Goal: Check status: Check status

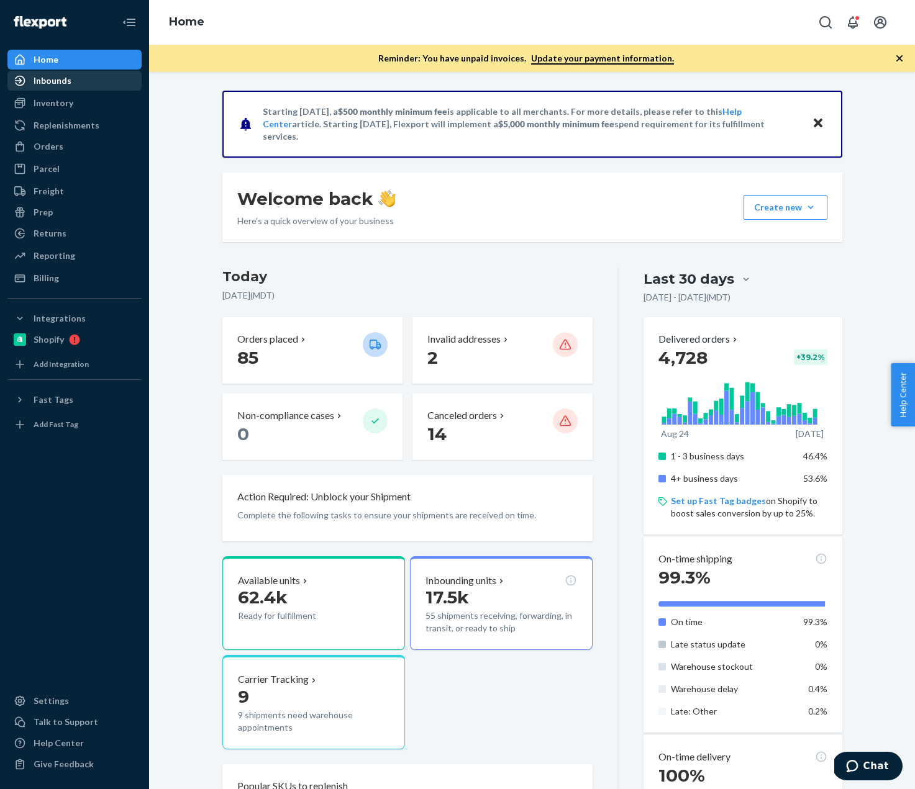
click at [78, 76] on div "Inbounds" at bounding box center [75, 80] width 132 height 17
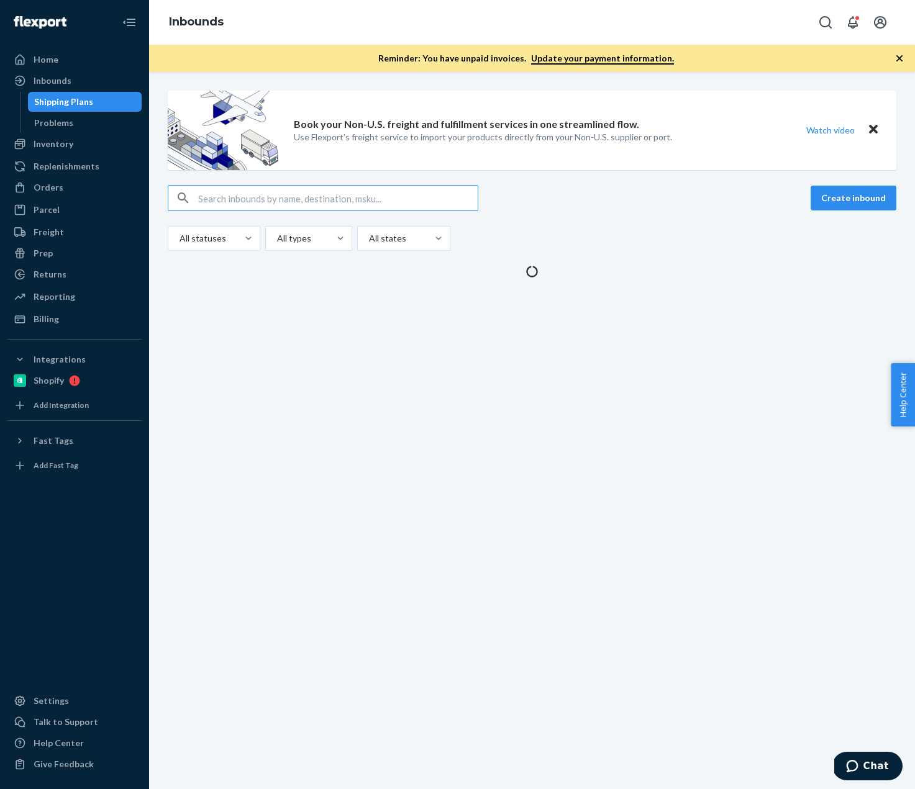
click at [337, 194] on input "text" at bounding box center [337, 198] width 279 height 25
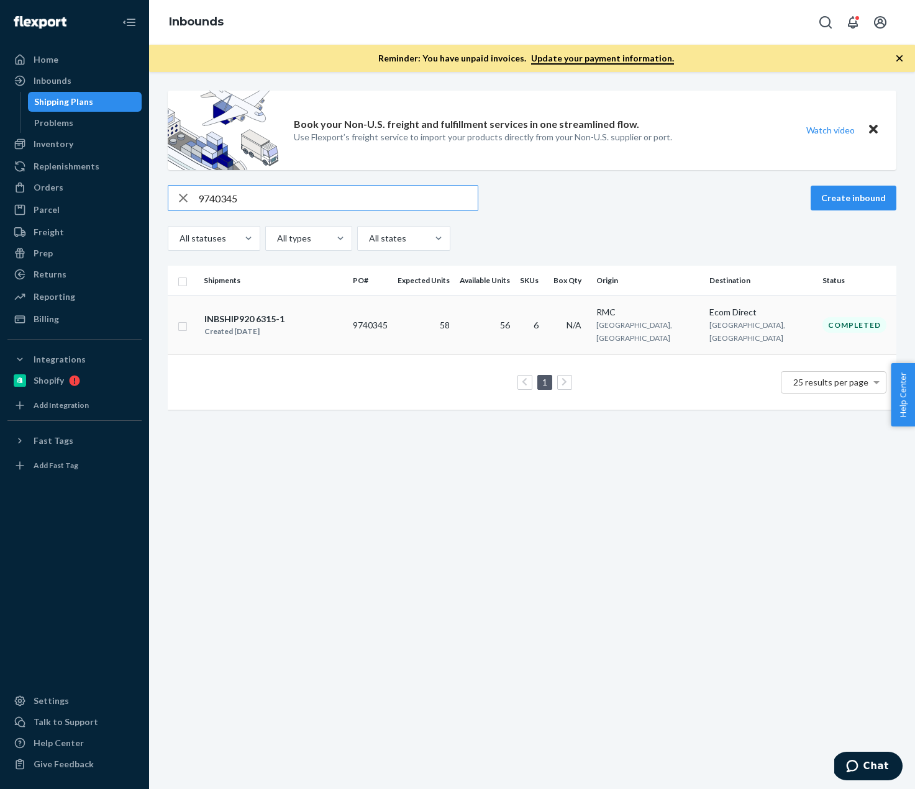
type input "9740345"
click at [343, 329] on div "INBSHIP920 6315-1 Created [DATE]" at bounding box center [273, 325] width 139 height 26
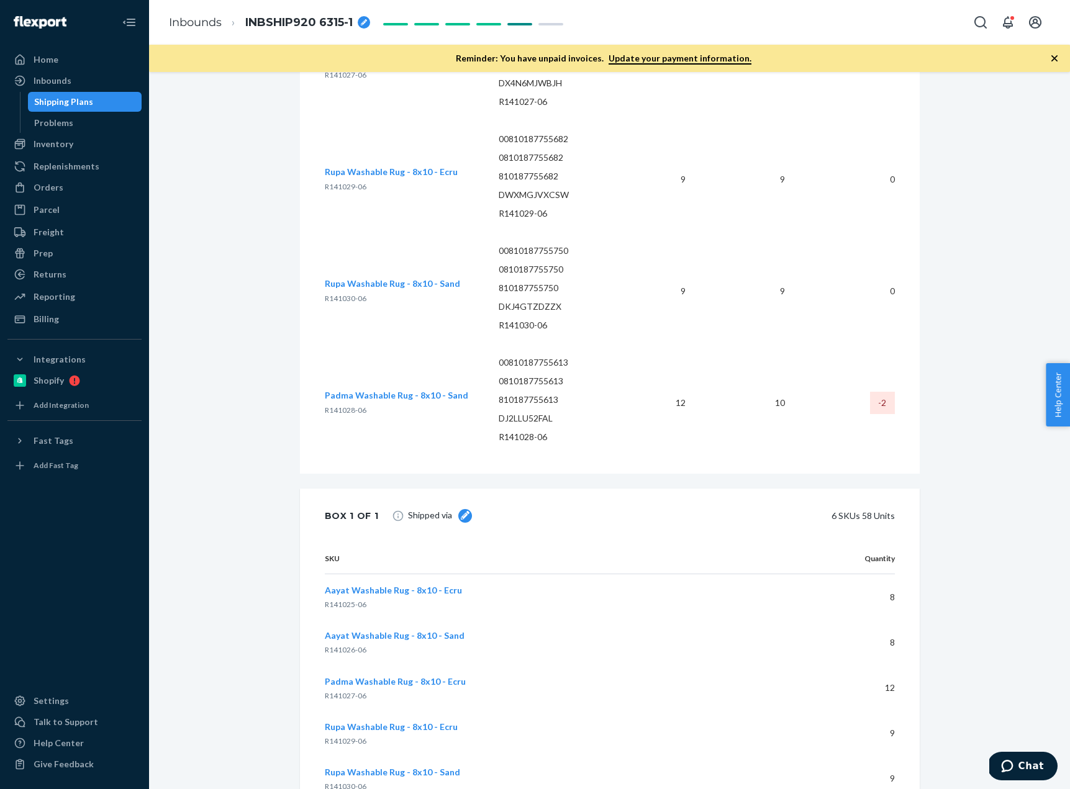
scroll to position [766, 0]
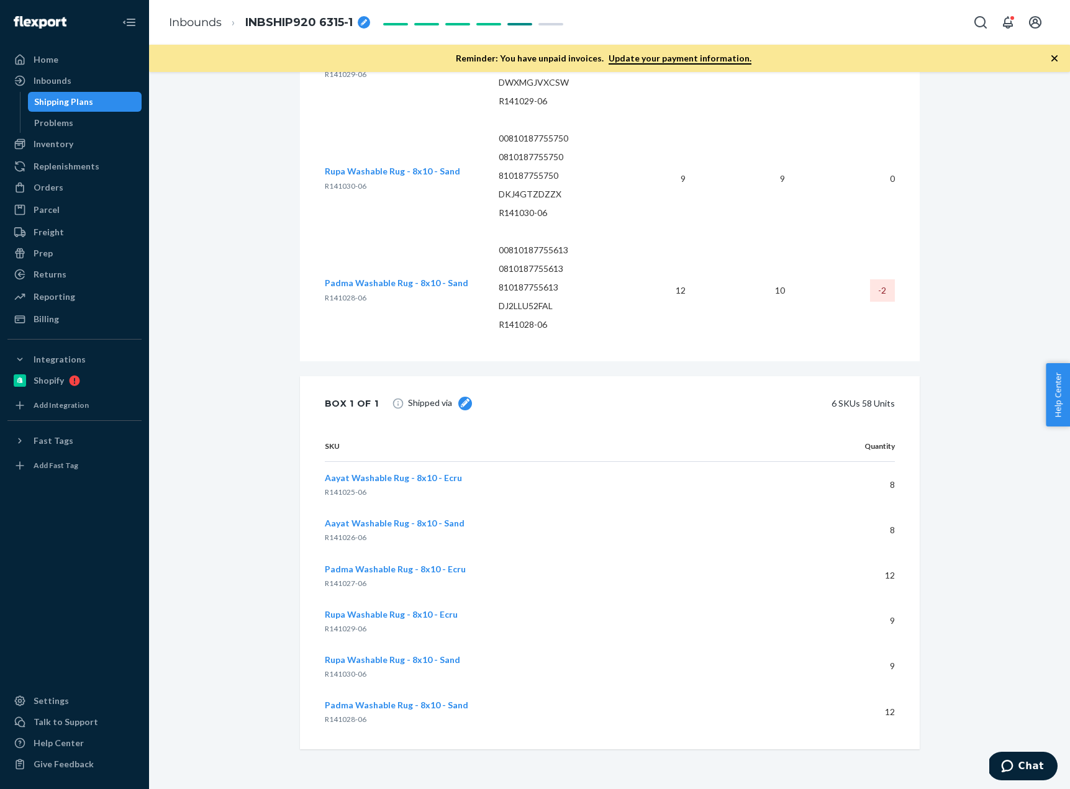
click at [415, 477] on span "Aayat Washable Rug - 8x10 - Ecru" at bounding box center [393, 478] width 137 height 11
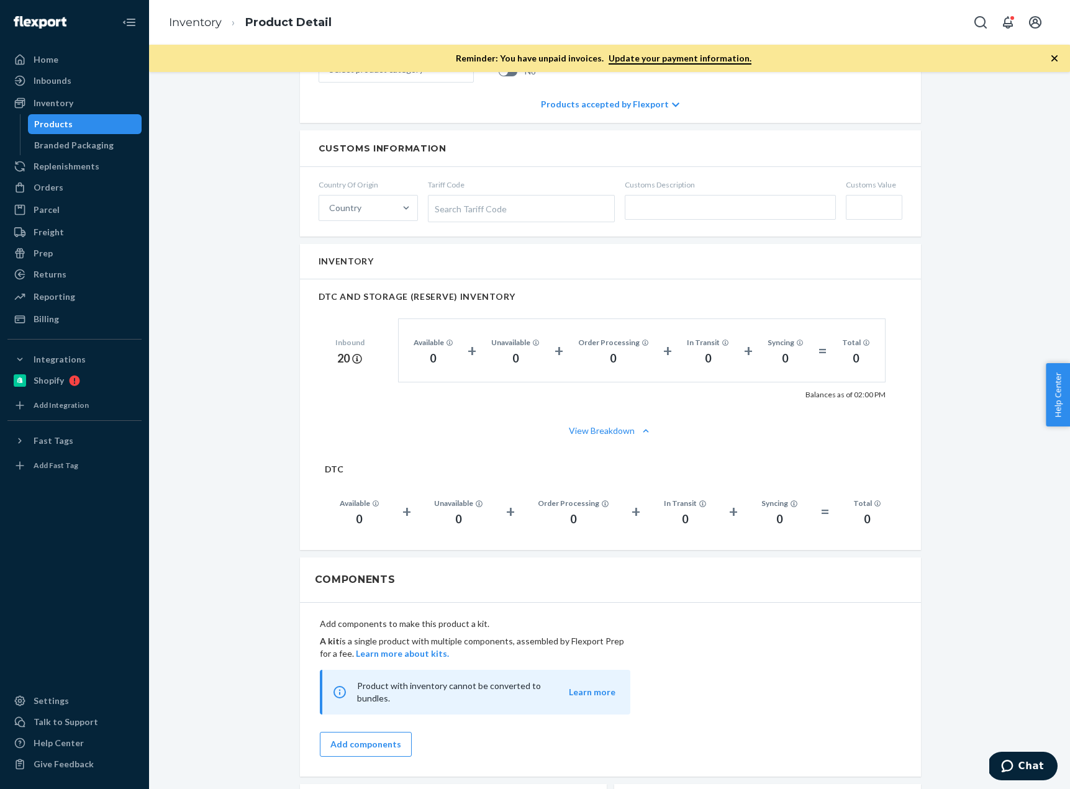
scroll to position [523, 0]
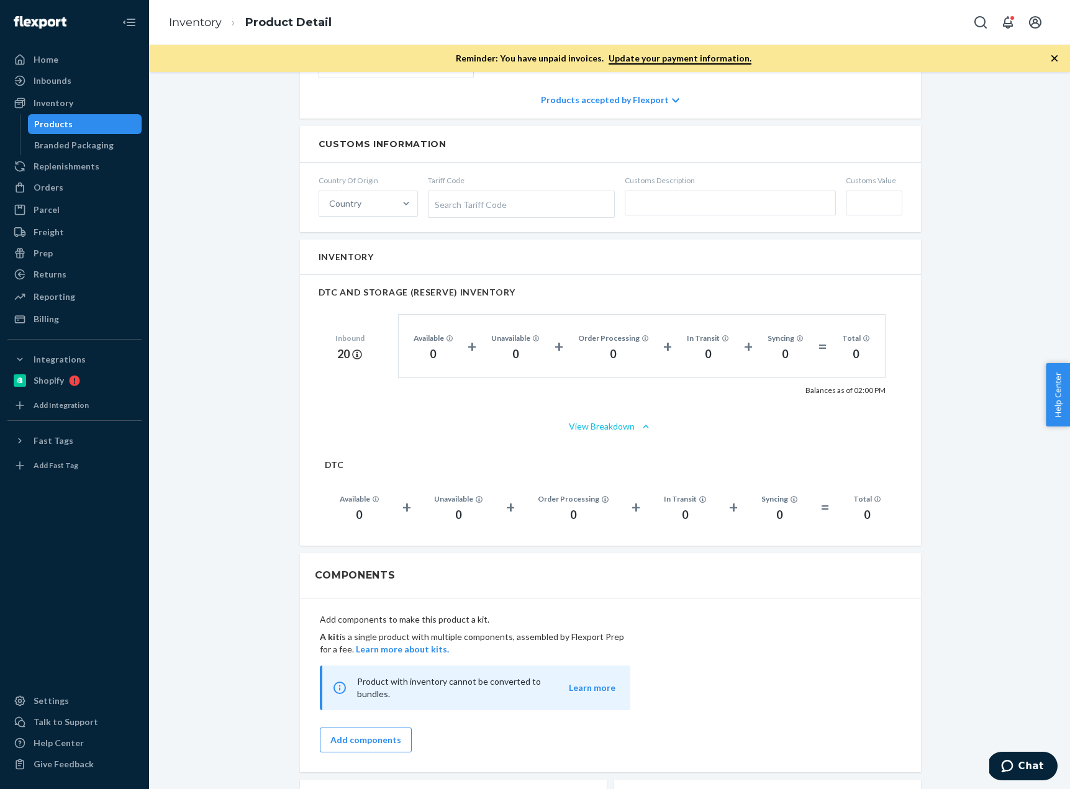
click at [633, 424] on button "View Breakdown" at bounding box center [611, 426] width 584 height 12
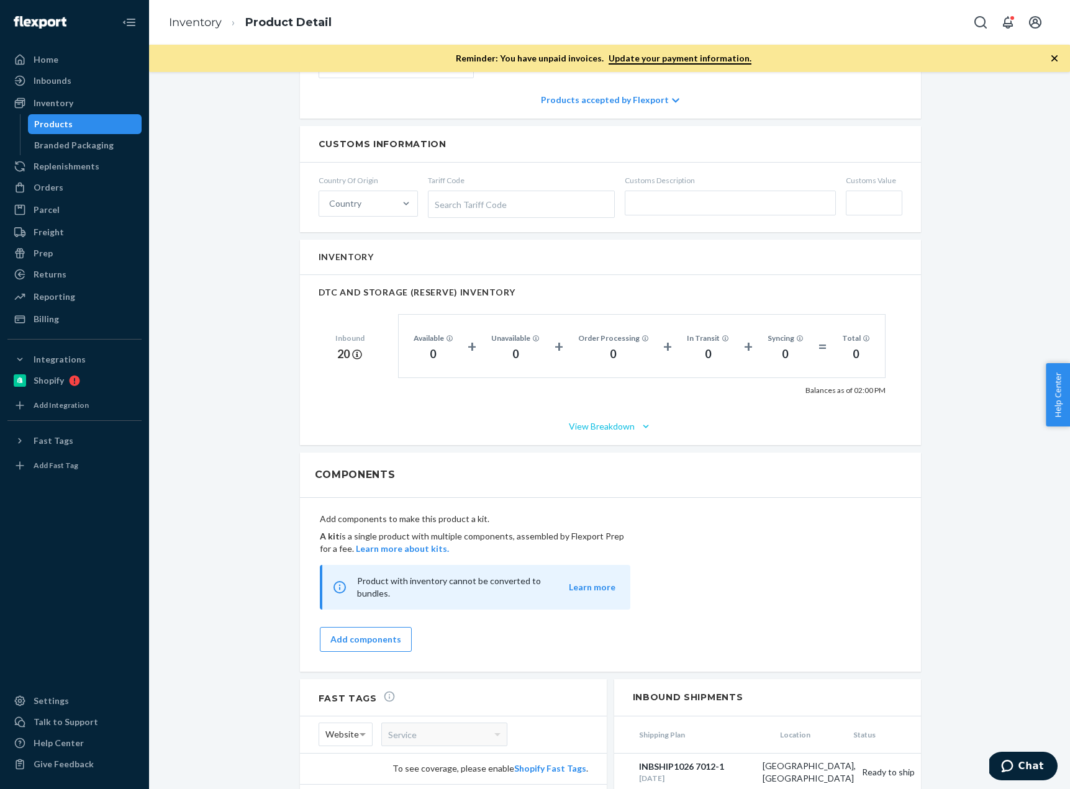
click at [637, 423] on button "View Breakdown" at bounding box center [611, 426] width 584 height 12
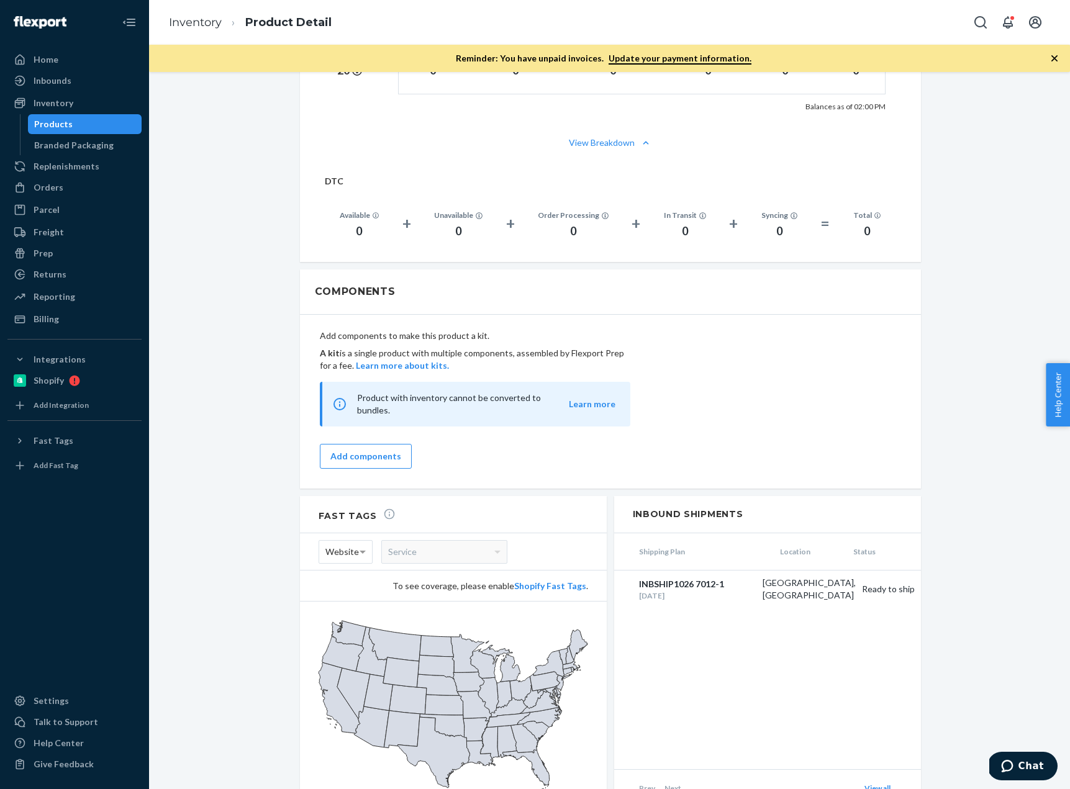
scroll to position [843, 0]
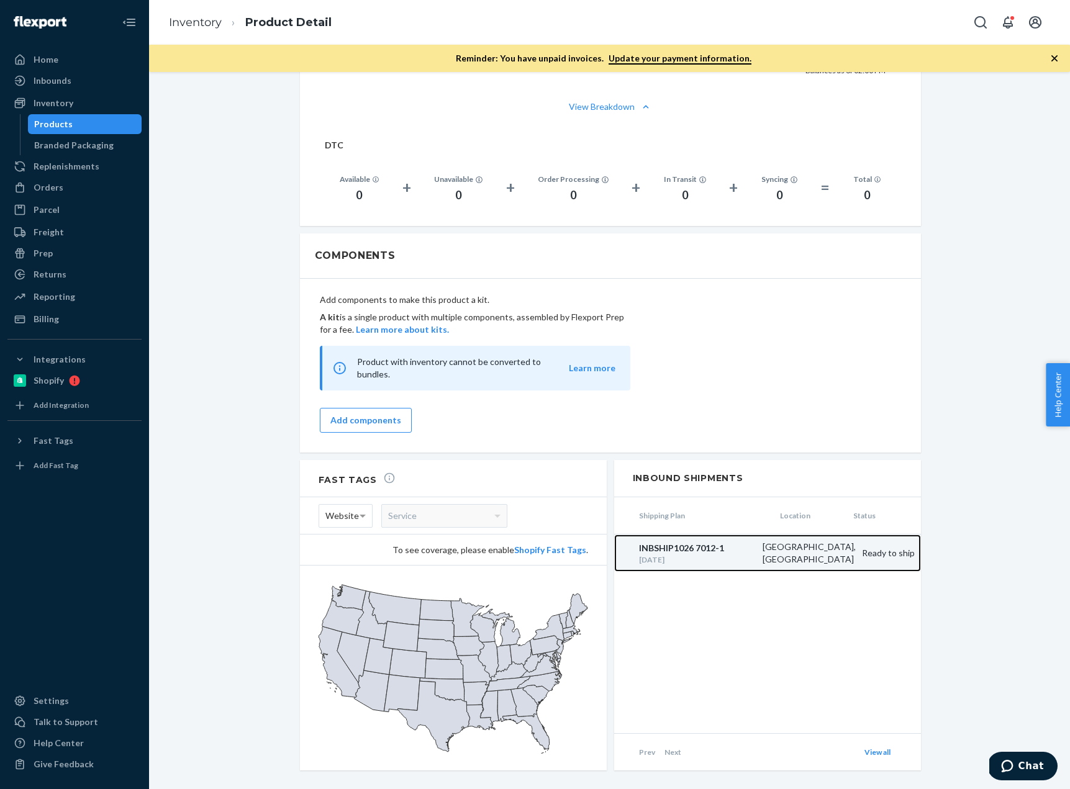
click at [862, 547] on div "Ready to ship" at bounding box center [888, 553] width 65 height 12
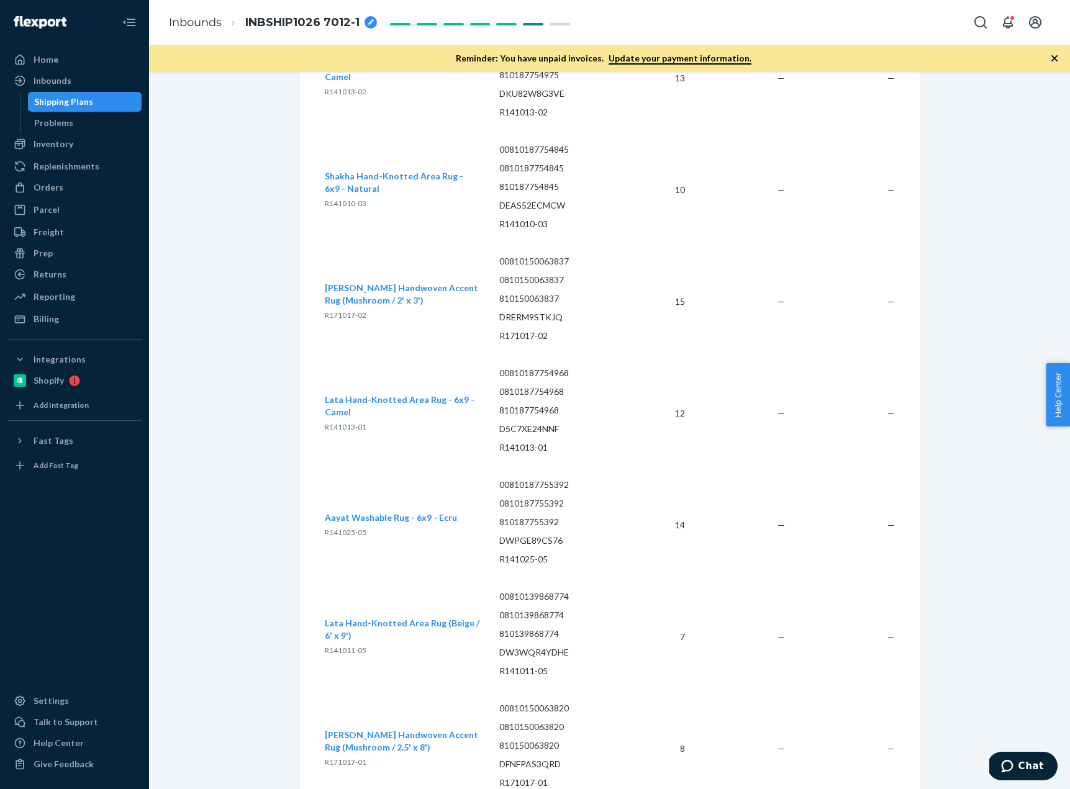
scroll to position [1395, 0]
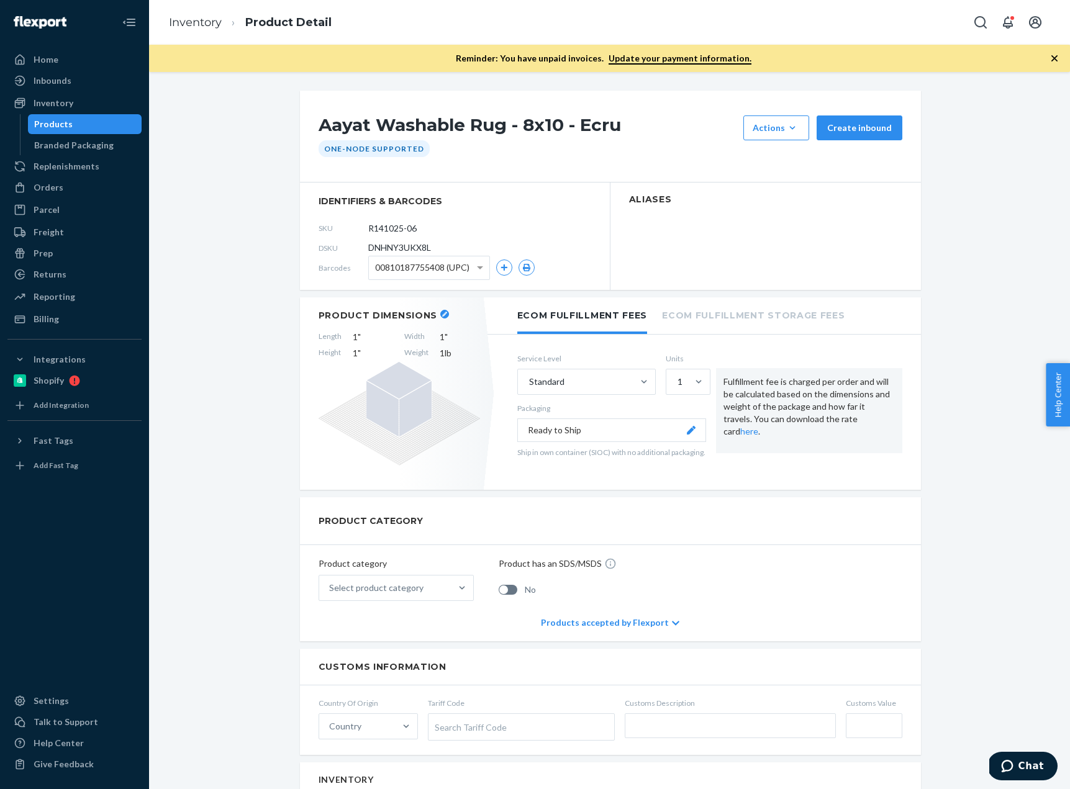
click at [388, 248] on span "DNHNY3UKX8L" at bounding box center [399, 248] width 63 height 12
copy span "DNHNY3UKX8L"
click at [75, 185] on div "Orders" at bounding box center [75, 187] width 132 height 17
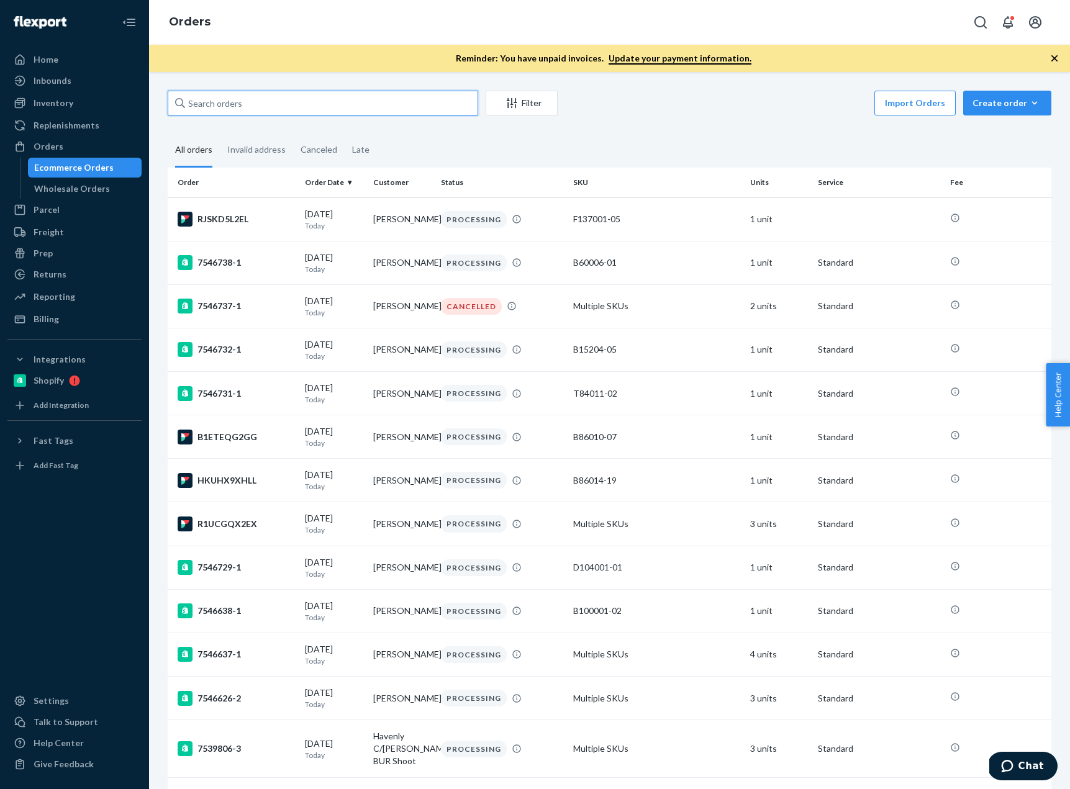
click at [297, 112] on input "text" at bounding box center [323, 103] width 310 height 25
paste input "DNHNY3UKX8L"
type input "DNHNY3UKX8L"
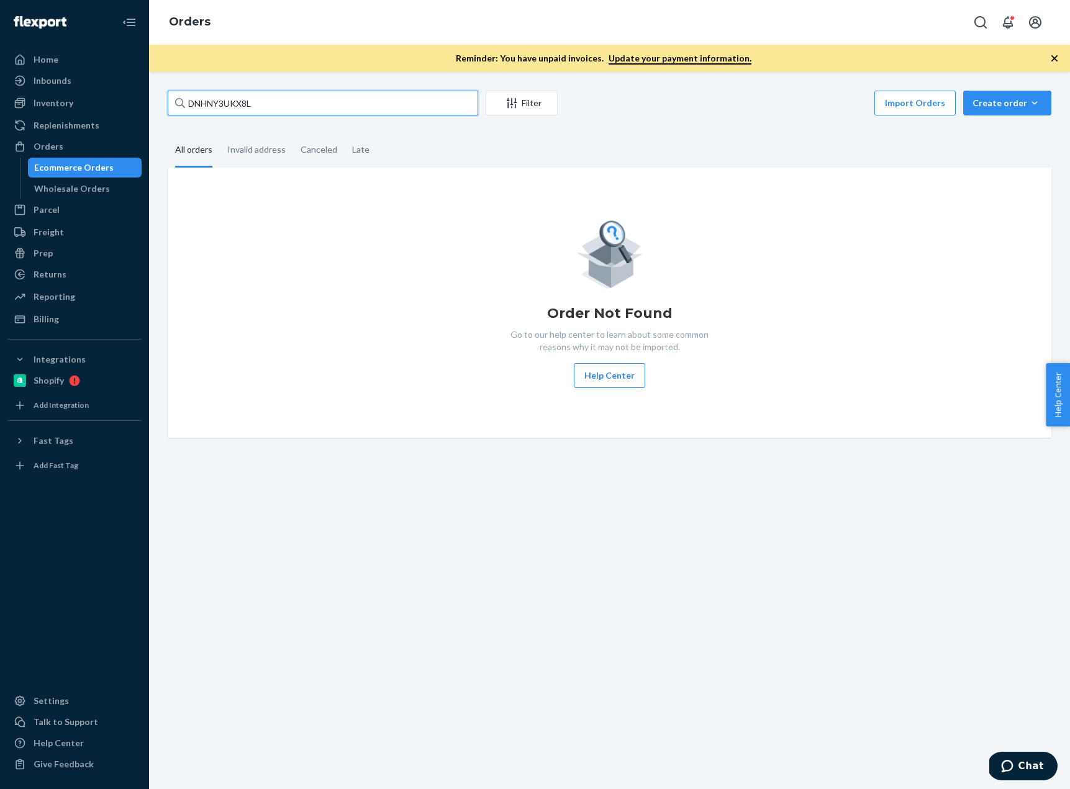
click at [276, 100] on input "DNHNY3UKX8L" at bounding box center [323, 103] width 310 height 25
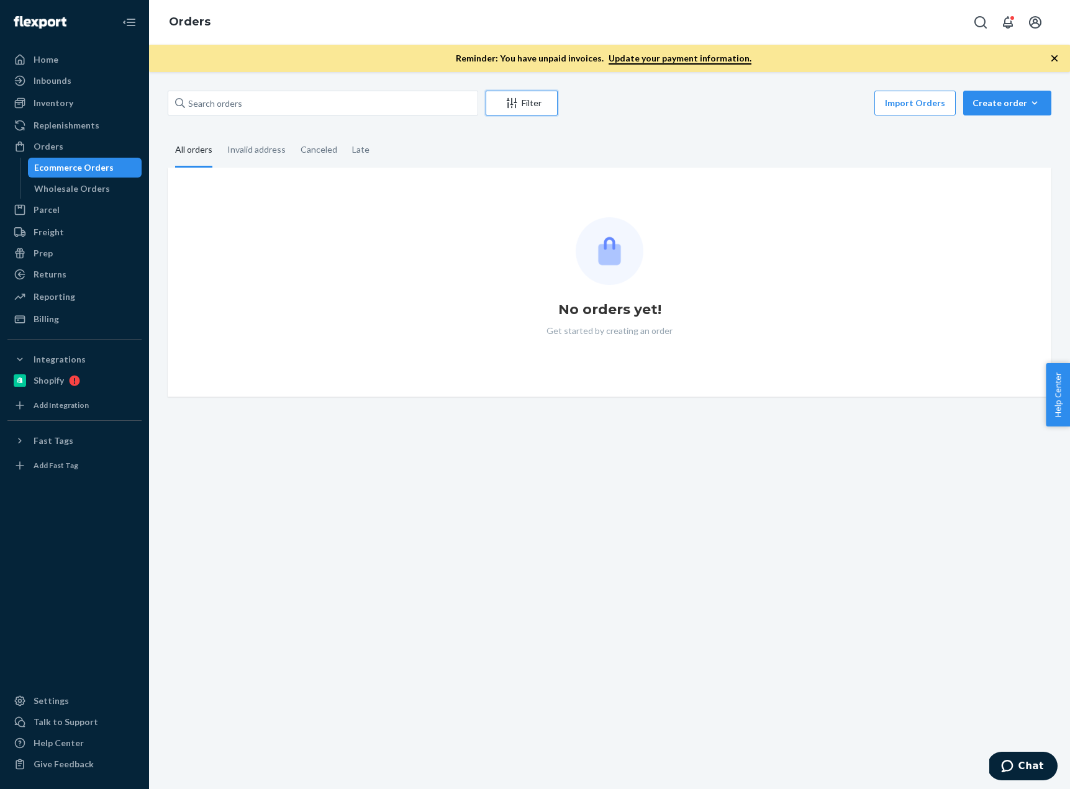
click at [541, 102] on div "Filter" at bounding box center [521, 103] width 71 height 12
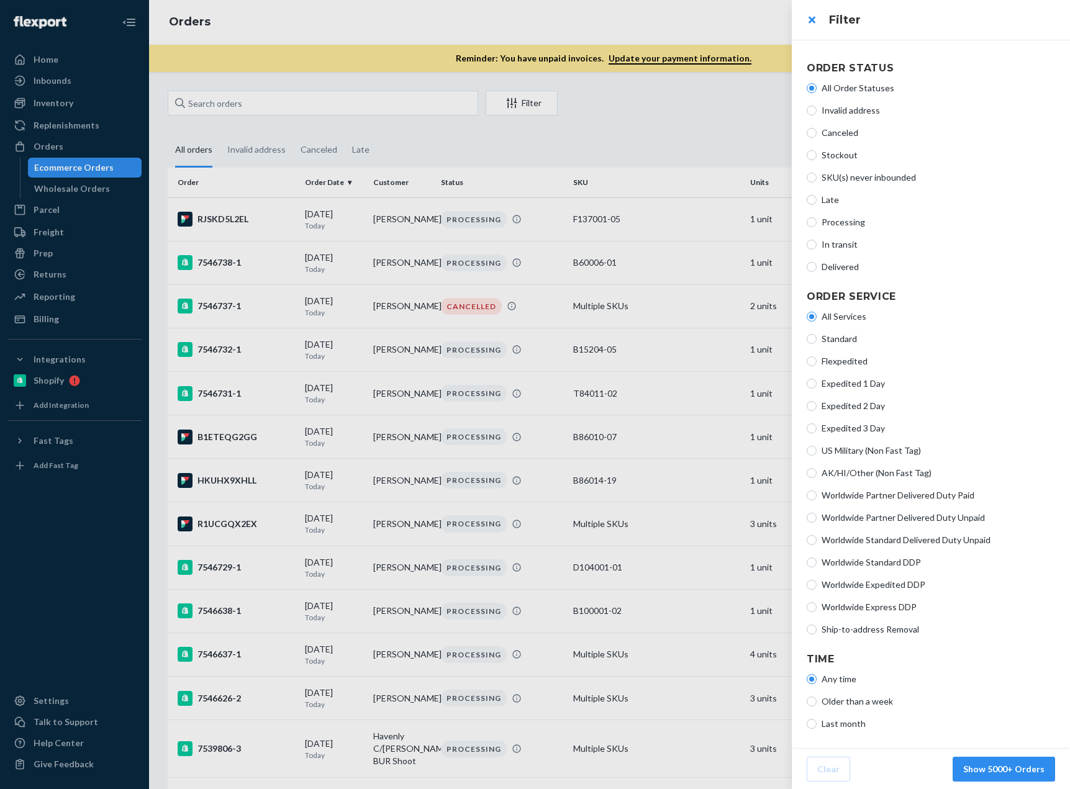
click at [607, 165] on div at bounding box center [535, 394] width 1070 height 789
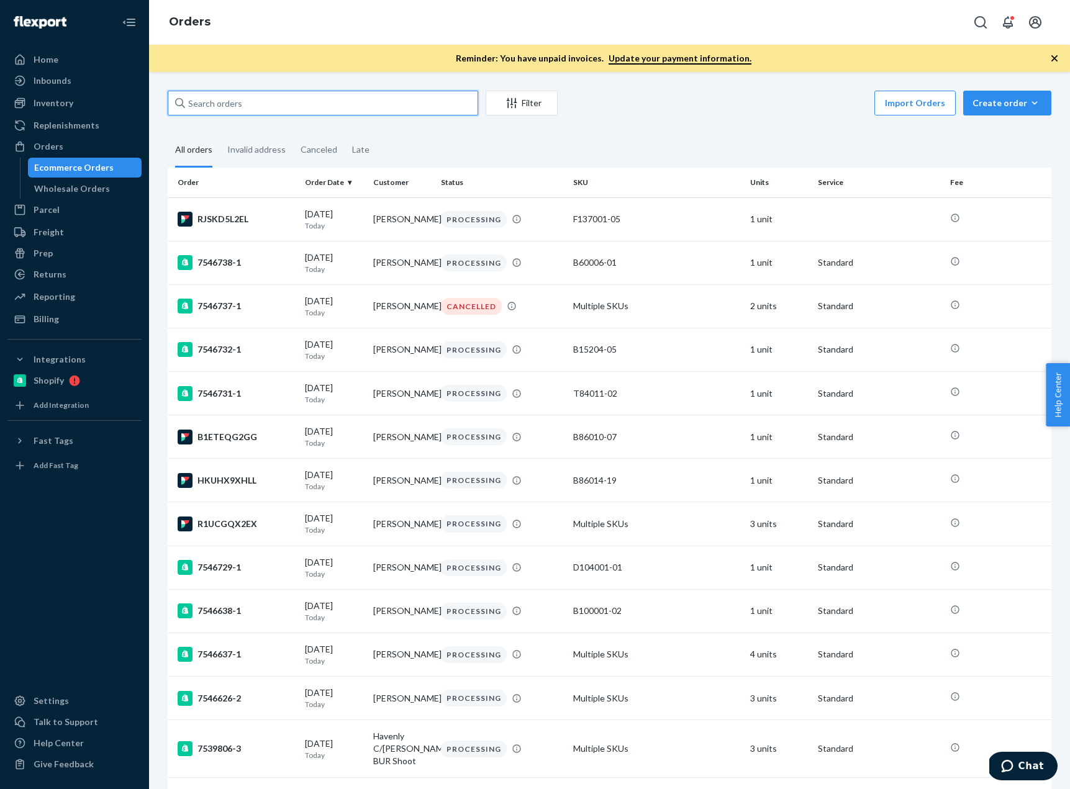
click at [370, 105] on input "text" at bounding box center [323, 103] width 310 height 25
paste input "141025-06"
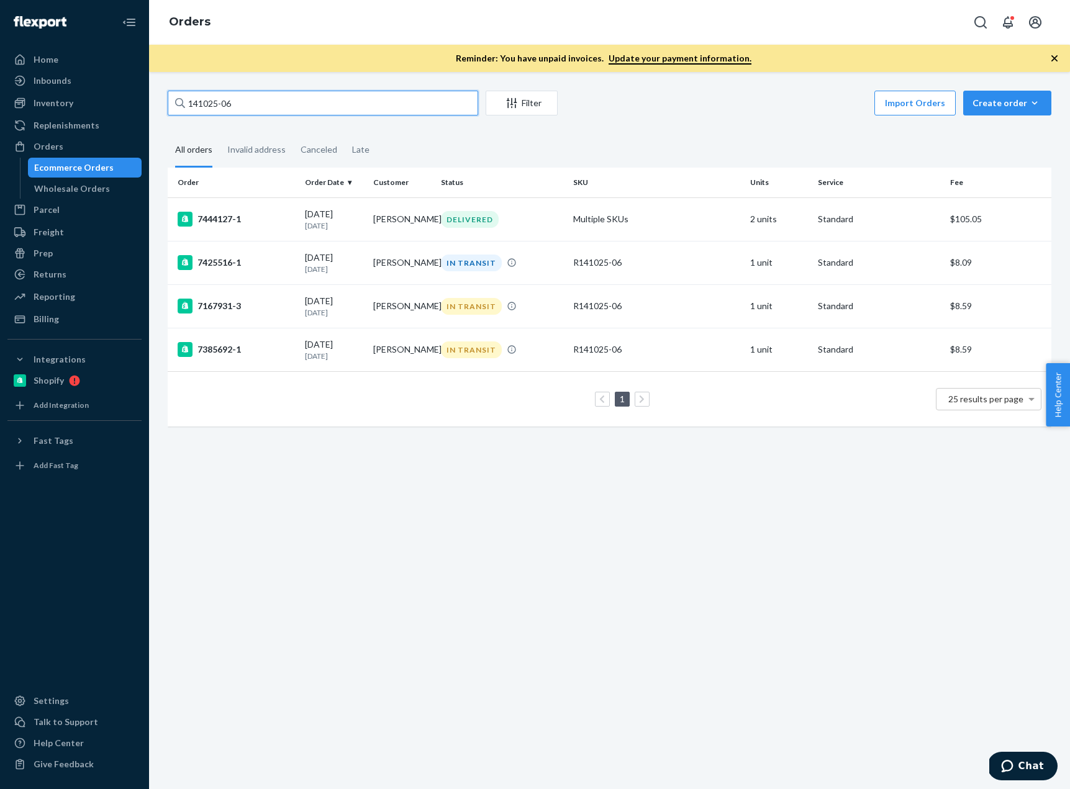
click at [191, 104] on input "141025-06" at bounding box center [323, 103] width 310 height 25
click at [189, 102] on input "141025-06" at bounding box center [323, 103] width 310 height 25
type input "R141025-06"
click at [268, 216] on div "7444127-1" at bounding box center [236, 219] width 117 height 15
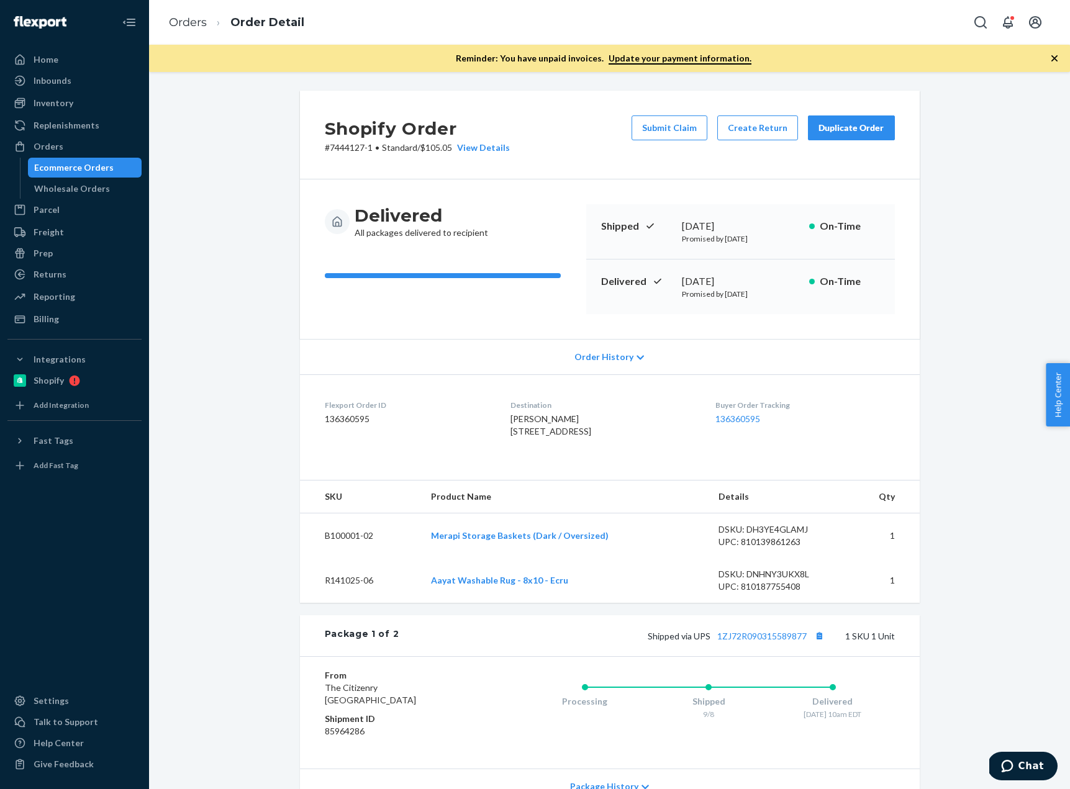
scroll to position [168, 0]
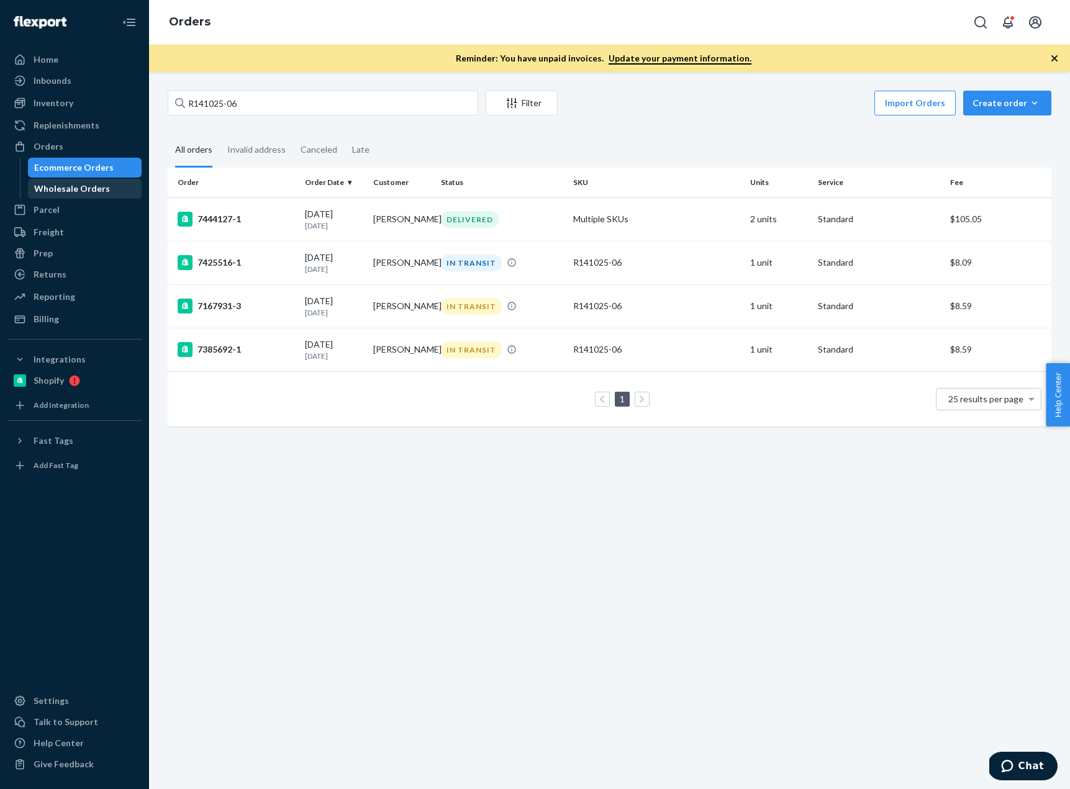
click at [74, 191] on div "Wholesale Orders" at bounding box center [72, 189] width 76 height 12
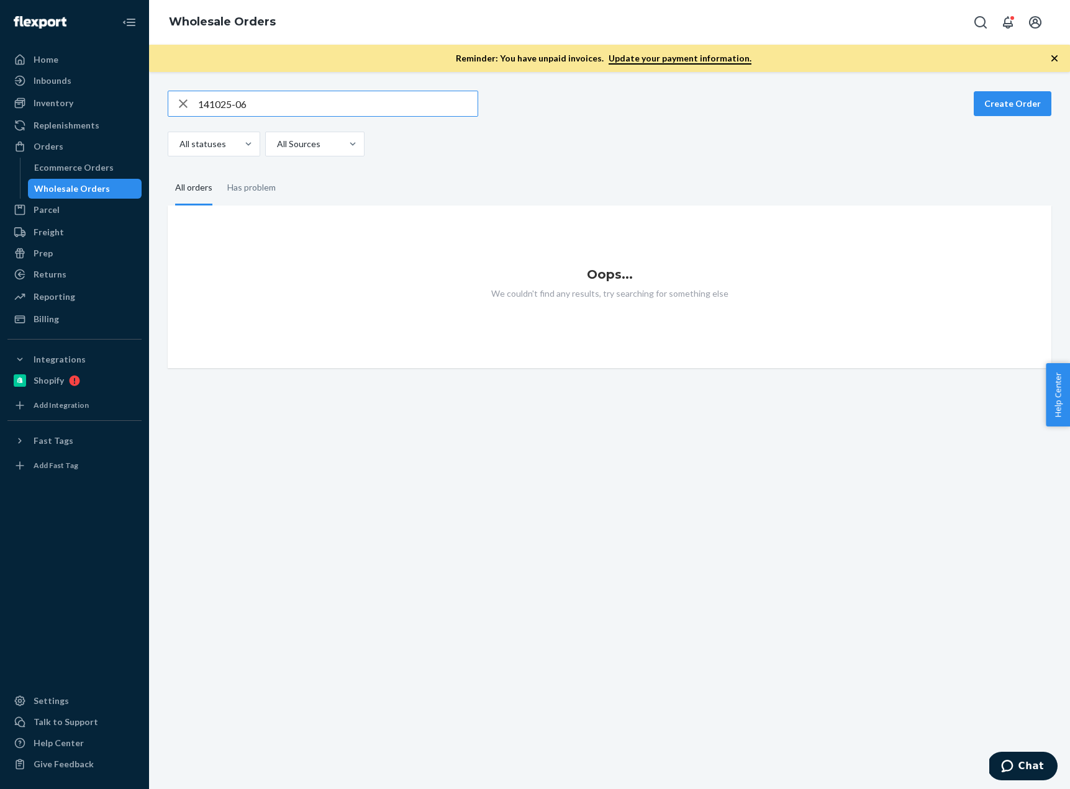
type input "141025-06"
click at [197, 107] on div "button" at bounding box center [183, 103] width 30 height 25
click at [199, 104] on input "141025-06" at bounding box center [337, 103] width 279 height 25
click at [273, 107] on input "R141025-06" at bounding box center [337, 103] width 279 height 25
type input "R141025-06"
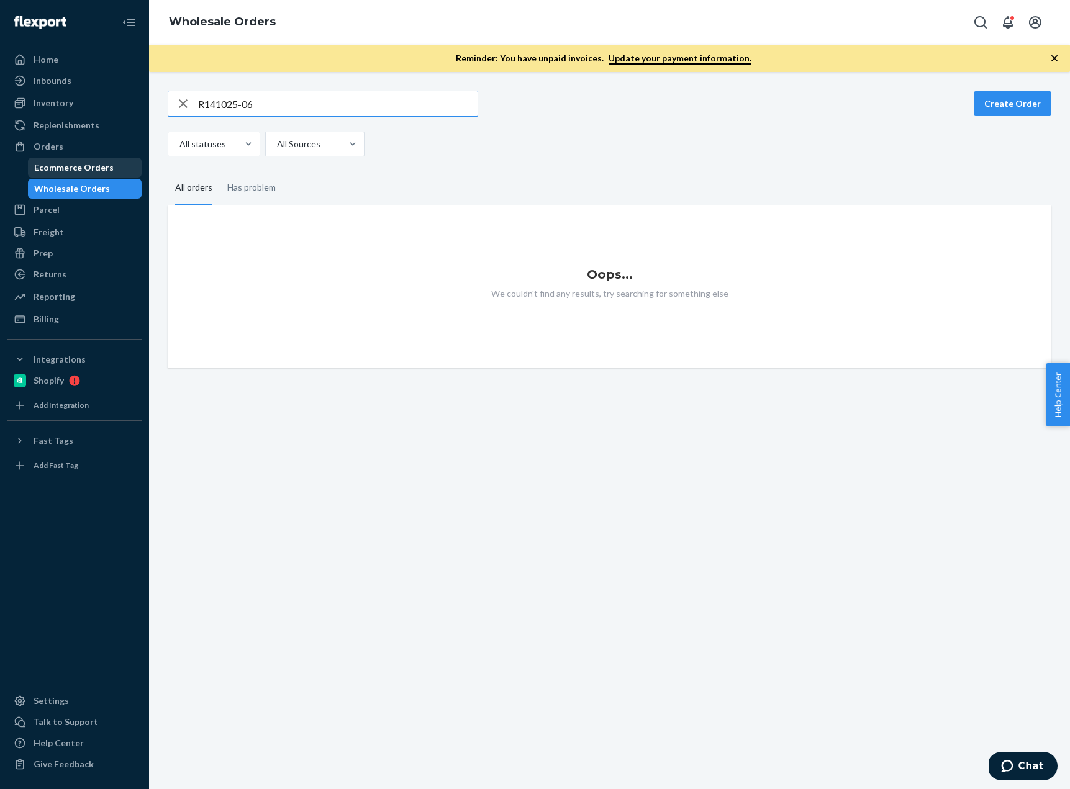
click at [108, 168] on div "Ecommerce Orders" at bounding box center [73, 167] width 79 height 12
